Goal: Task Accomplishment & Management: Use online tool/utility

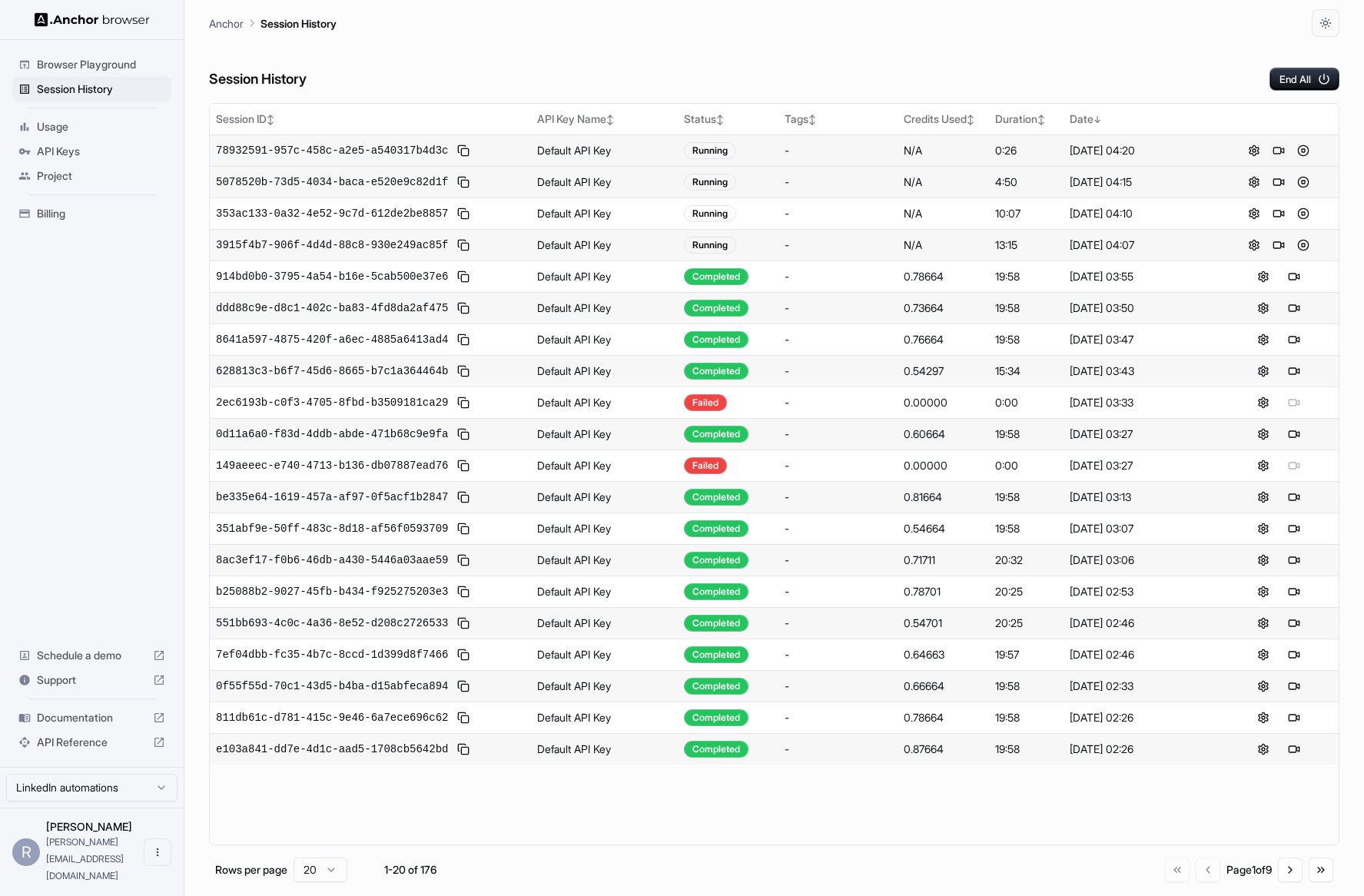
click at [1281, 143] on button at bounding box center [1278, 150] width 18 height 18
click at [1310, 78] on button "End All" at bounding box center [1303, 79] width 70 height 23
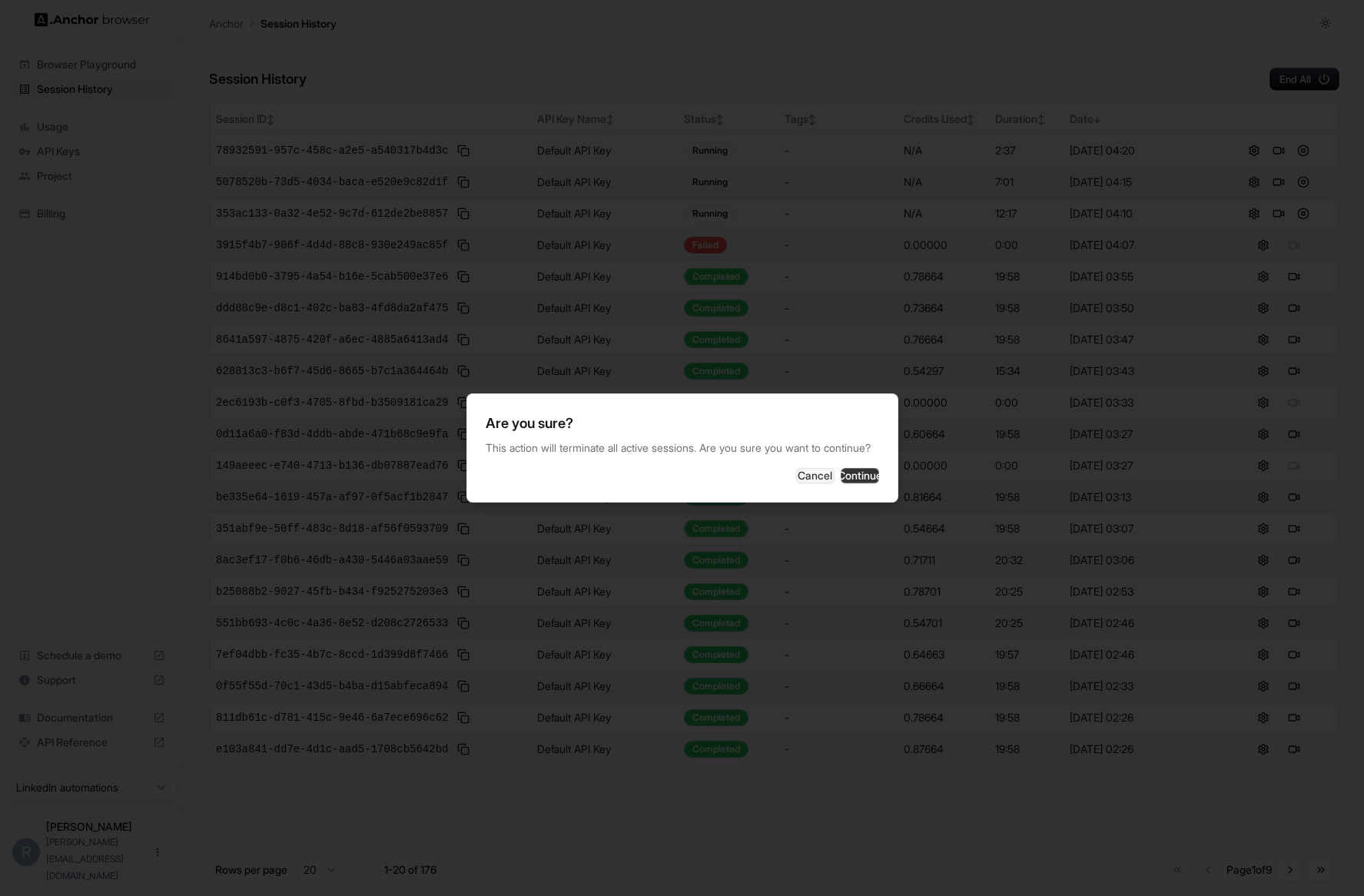
click at [840, 483] on button "Continue" at bounding box center [859, 475] width 38 height 15
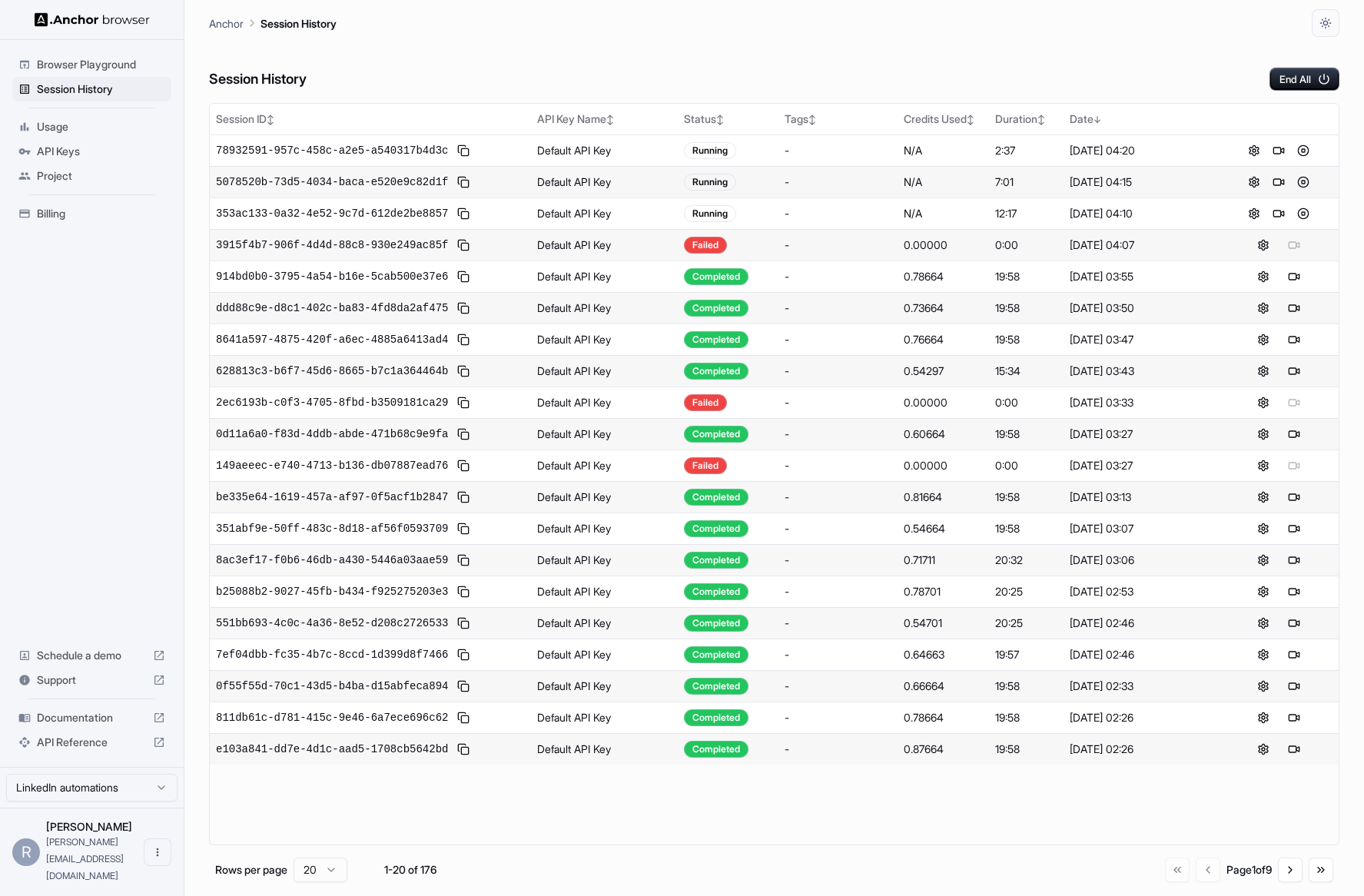
click at [581, 69] on div "Session History End All" at bounding box center [774, 63] width 1131 height 53
click at [514, 49] on div "Session History End All" at bounding box center [774, 63] width 1131 height 53
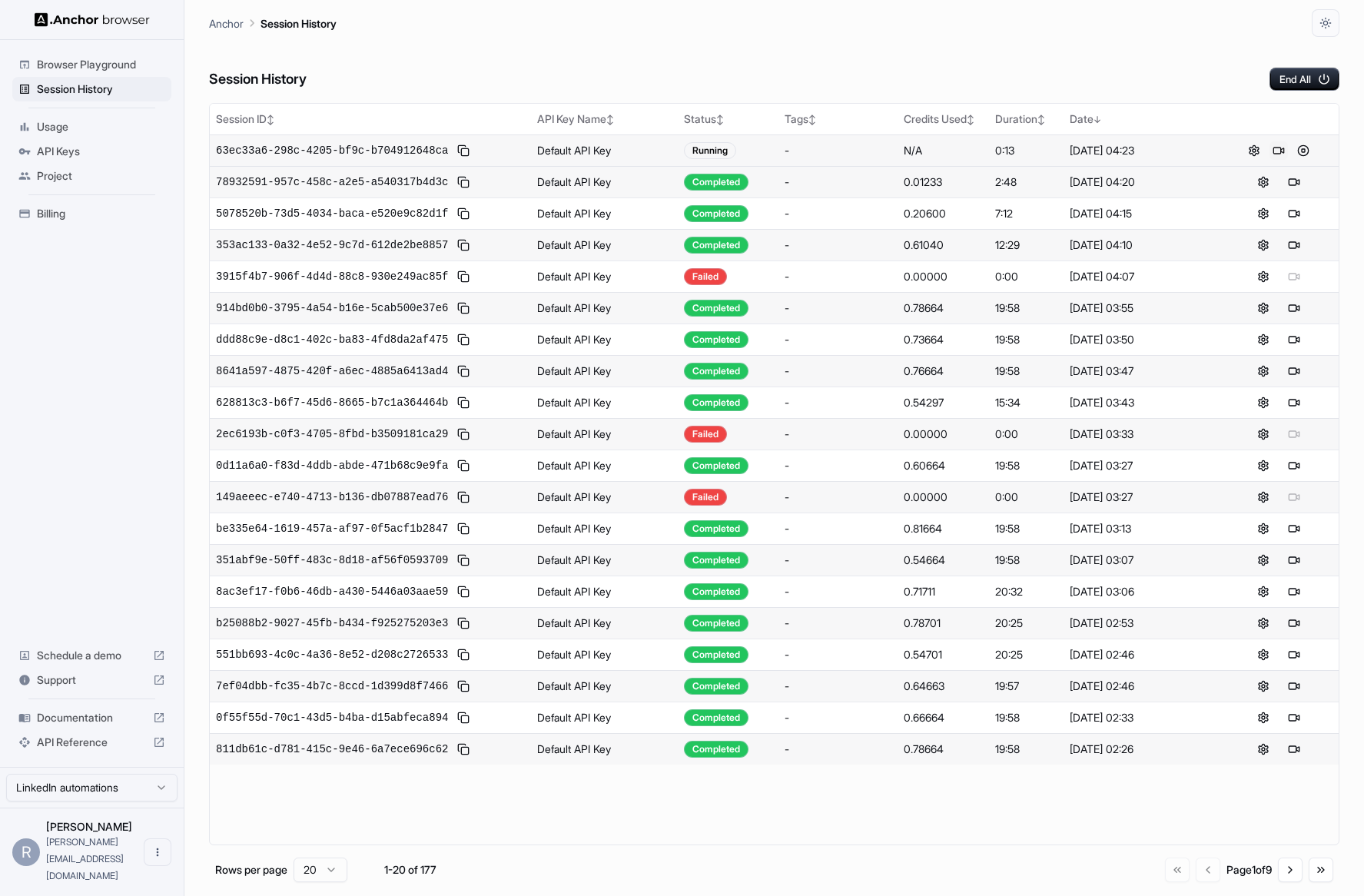
click at [1280, 147] on button at bounding box center [1278, 150] width 18 height 18
